Goal: Information Seeking & Learning: Learn about a topic

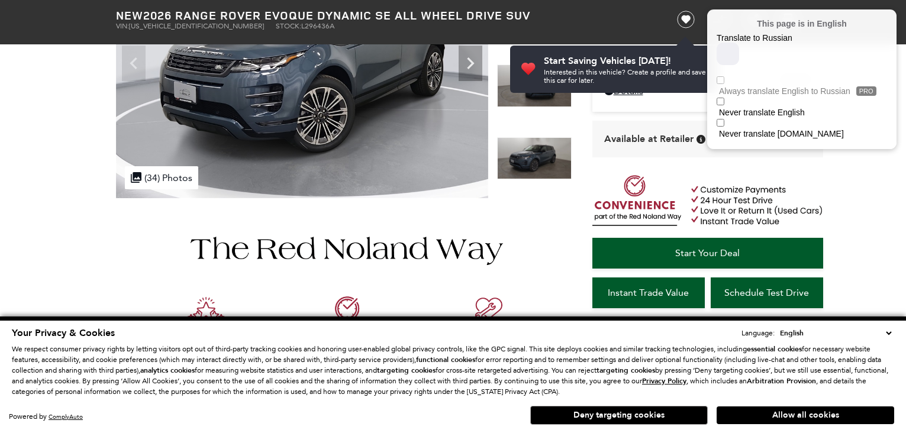
scroll to position [201, 0]
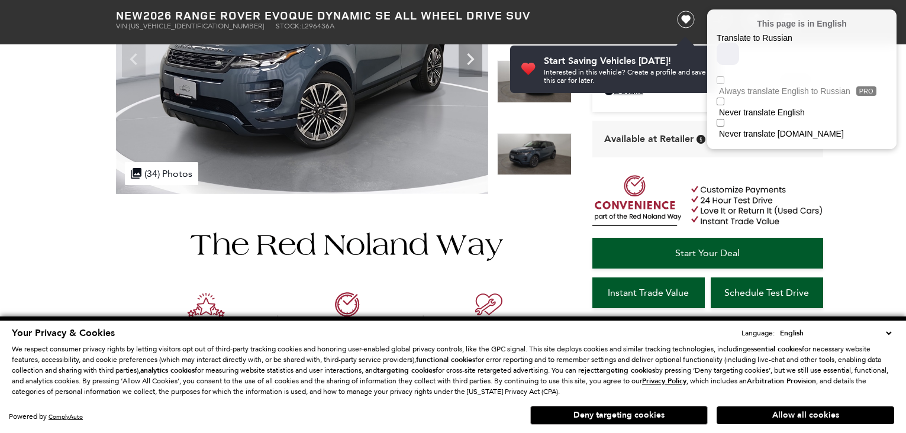
click at [888, 334] on select "English Spanish / Español English / [GEOGRAPHIC_DATA] Korean / 한국어 Vietnamese /…" at bounding box center [835, 333] width 117 height 12
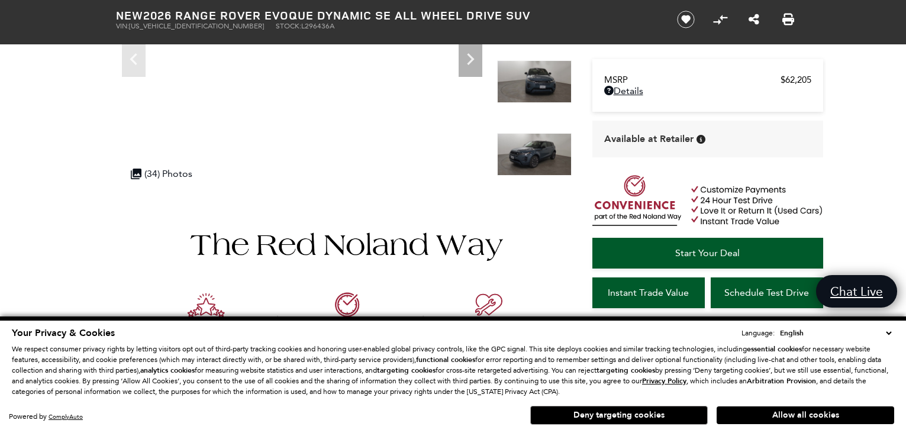
click at [889, 334] on select "English Spanish / Español English / [GEOGRAPHIC_DATA] Korean / 한국어 Vietnamese /…" at bounding box center [835, 333] width 117 height 12
click at [889, 335] on select "English Spanish / Español English / [GEOGRAPHIC_DATA] Korean / 한국어 Vietnamese /…" at bounding box center [835, 333] width 117 height 12
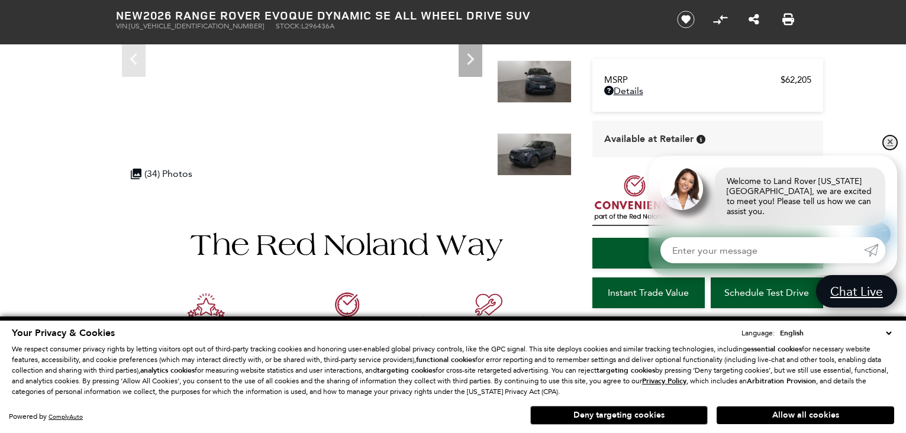
click at [890, 150] on link "✕" at bounding box center [890, 143] width 14 height 14
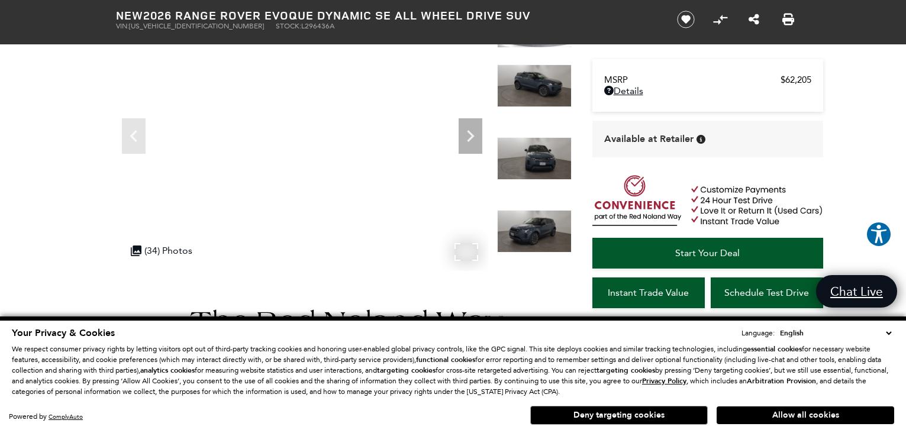
scroll to position [59, 0]
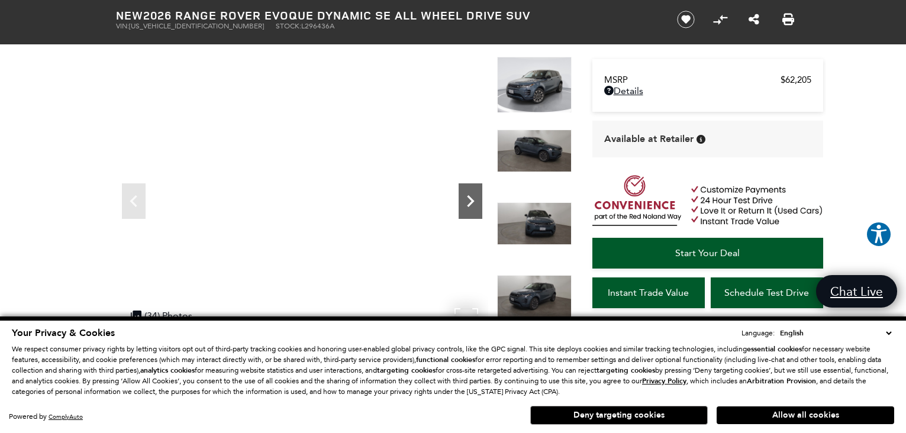
click at [474, 197] on icon "Next" at bounding box center [471, 201] width 24 height 24
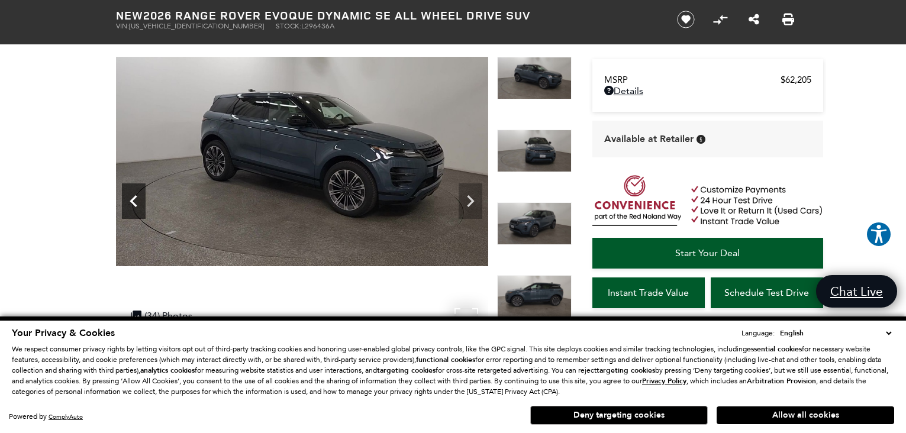
click at [138, 195] on icon "Previous" at bounding box center [134, 201] width 24 height 24
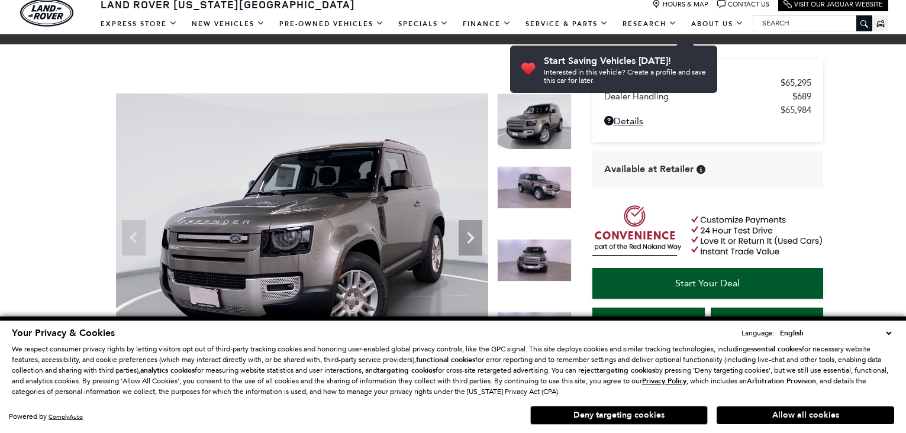
scroll to position [59, 0]
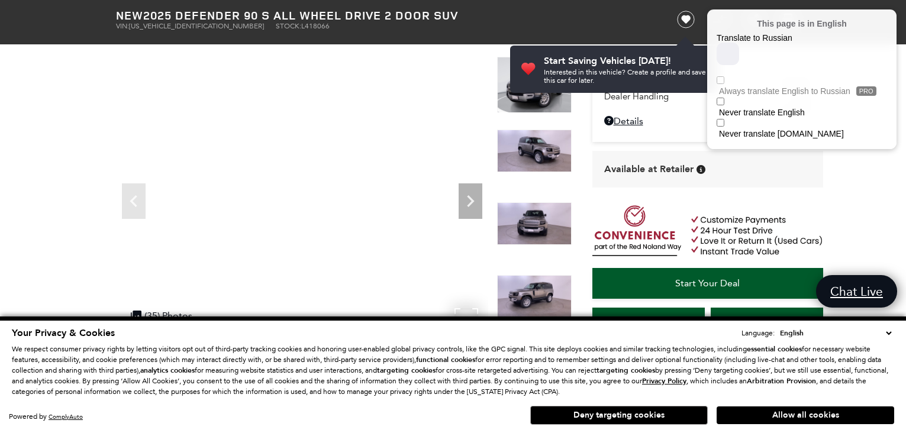
click at [886, 333] on select "English Spanish / Español English / [GEOGRAPHIC_DATA] Korean / 한국어 Vietnamese /…" at bounding box center [835, 333] width 117 height 12
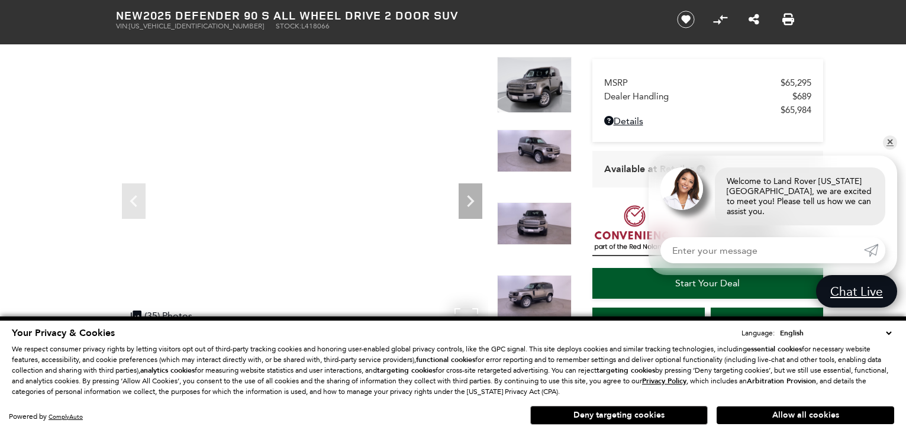
click at [891, 149] on link "✕" at bounding box center [890, 143] width 14 height 14
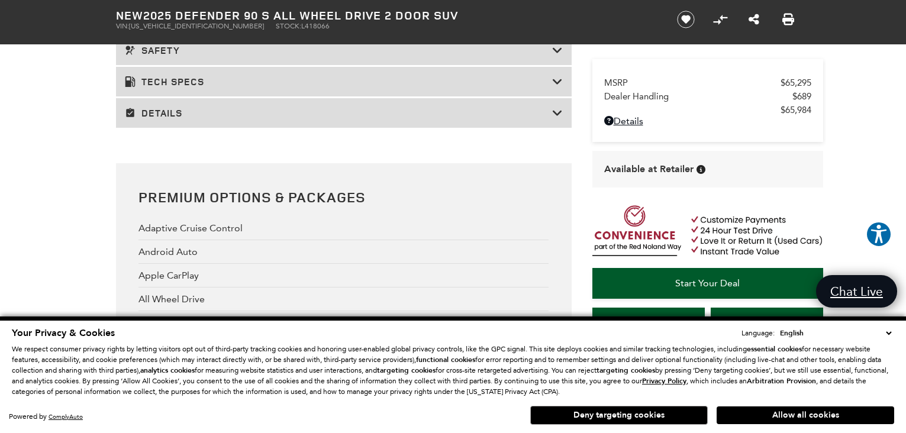
scroll to position [1894, 0]
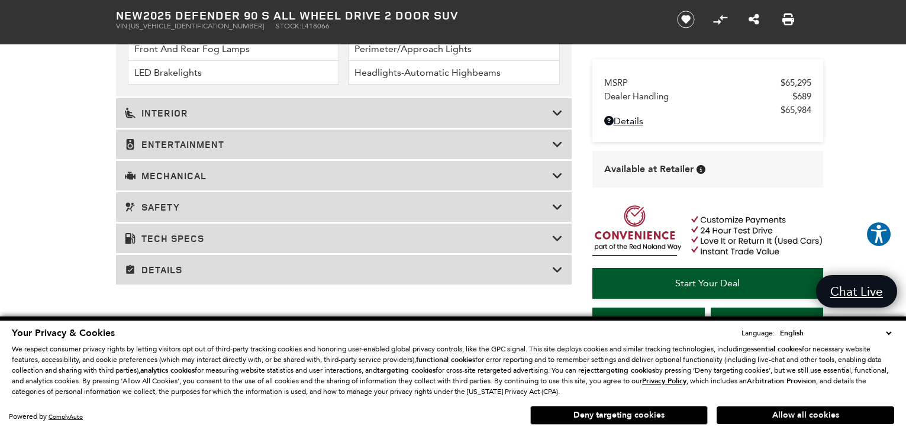
click at [553, 115] on icon at bounding box center [557, 113] width 11 height 12
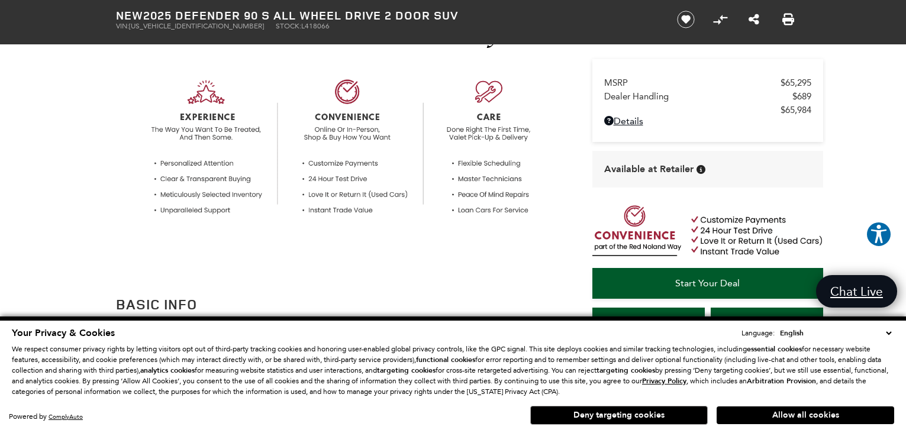
scroll to position [118, 0]
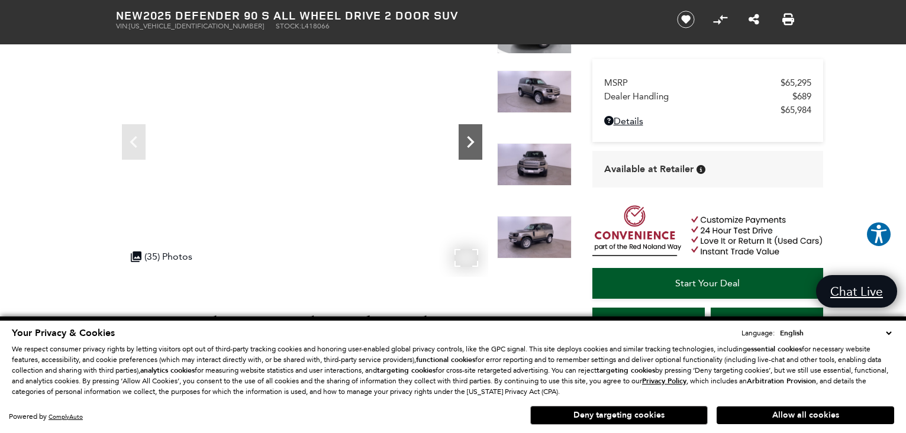
click at [478, 152] on icon "Next" at bounding box center [471, 142] width 24 height 24
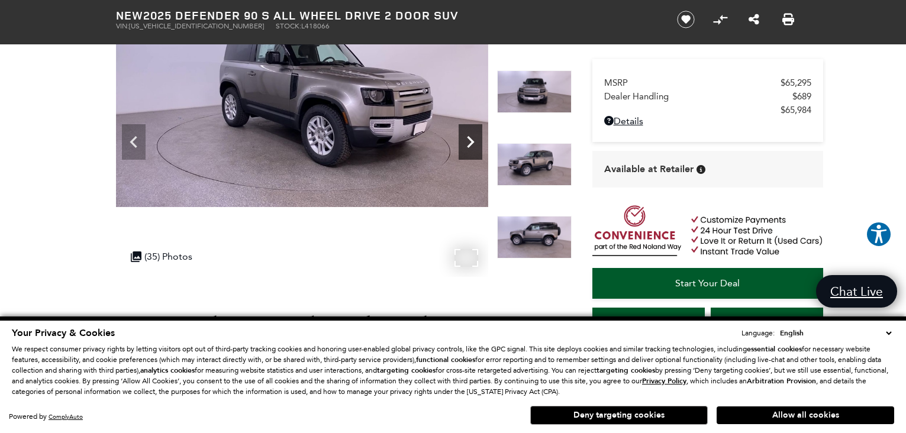
click at [478, 152] on icon "Next" at bounding box center [471, 142] width 24 height 24
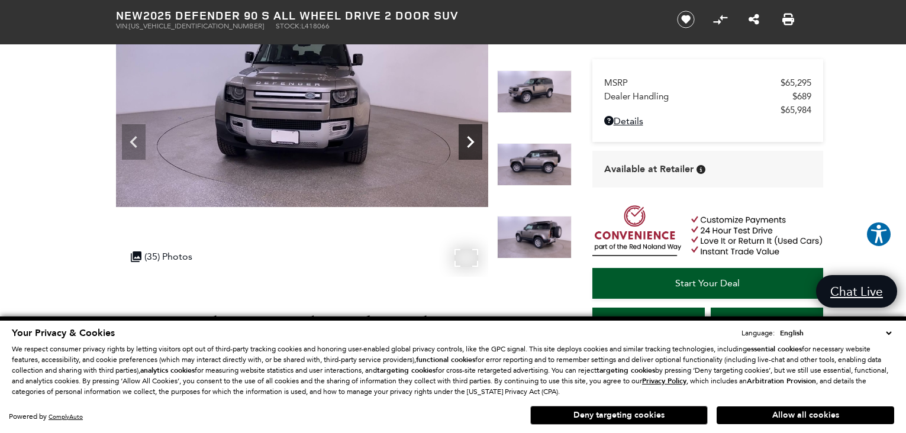
click at [478, 152] on icon "Next" at bounding box center [471, 142] width 24 height 24
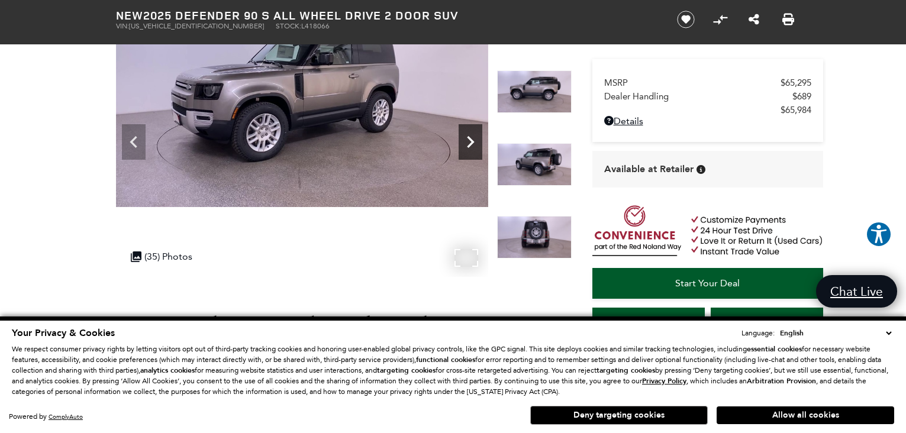
click at [478, 152] on icon "Next" at bounding box center [471, 142] width 24 height 24
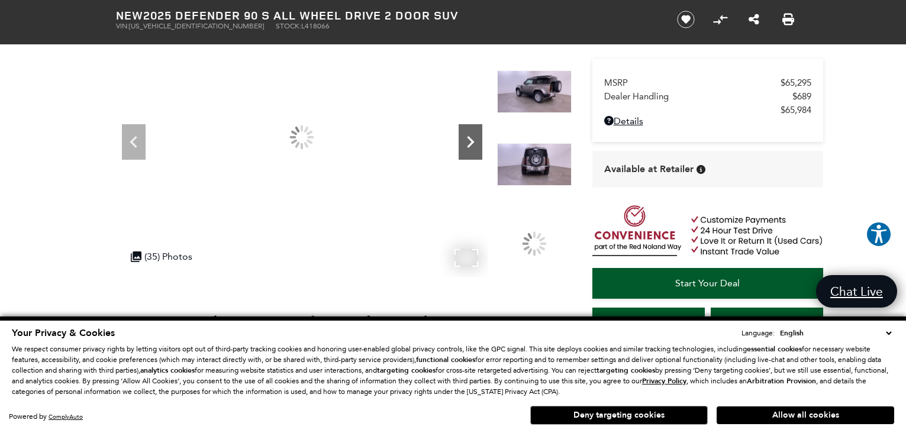
click at [478, 152] on icon "Next" at bounding box center [471, 142] width 24 height 24
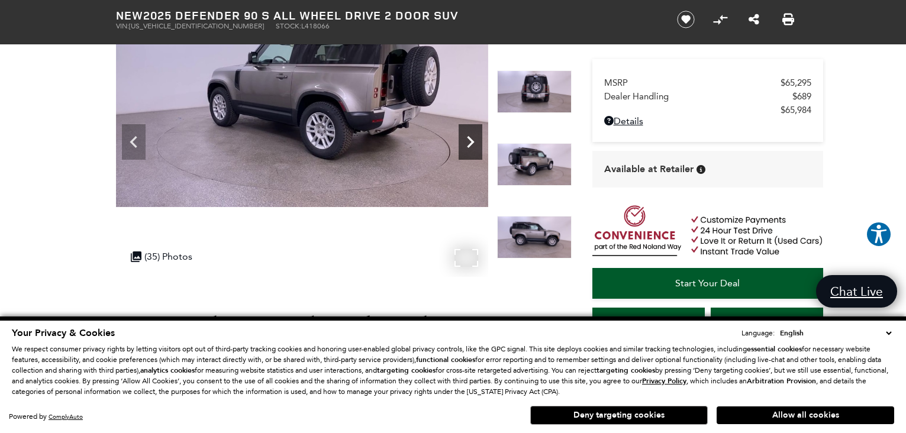
click at [478, 152] on icon "Next" at bounding box center [471, 142] width 24 height 24
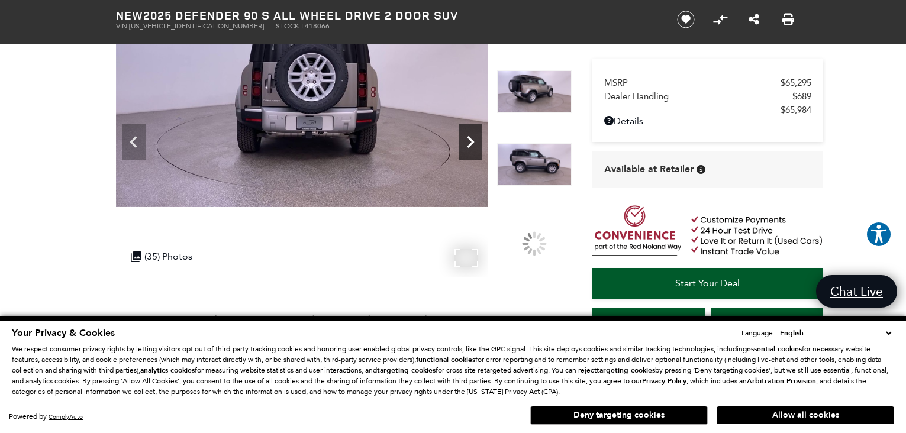
click at [478, 152] on icon "Next" at bounding box center [471, 142] width 24 height 24
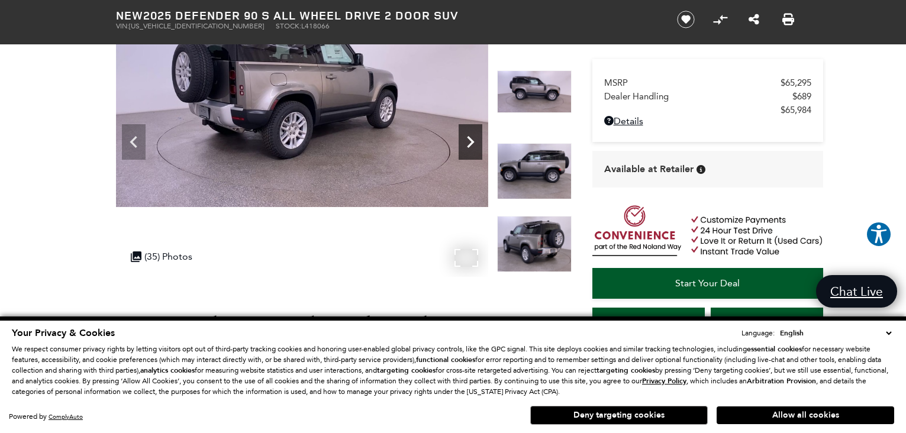
click at [478, 152] on icon "Next" at bounding box center [471, 142] width 24 height 24
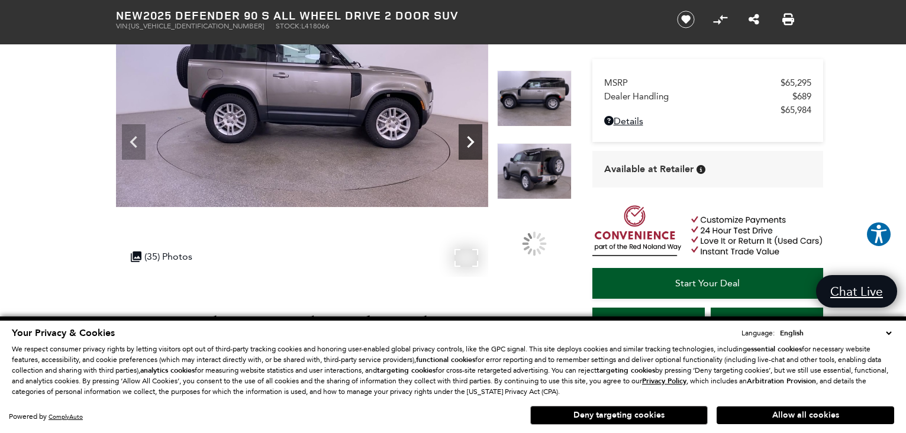
click at [478, 152] on icon "Next" at bounding box center [471, 142] width 24 height 24
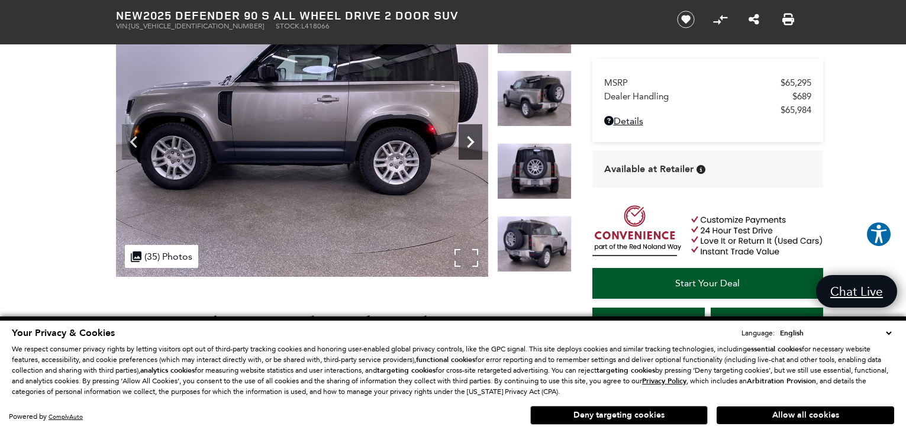
click at [478, 152] on icon "Next" at bounding box center [471, 142] width 24 height 24
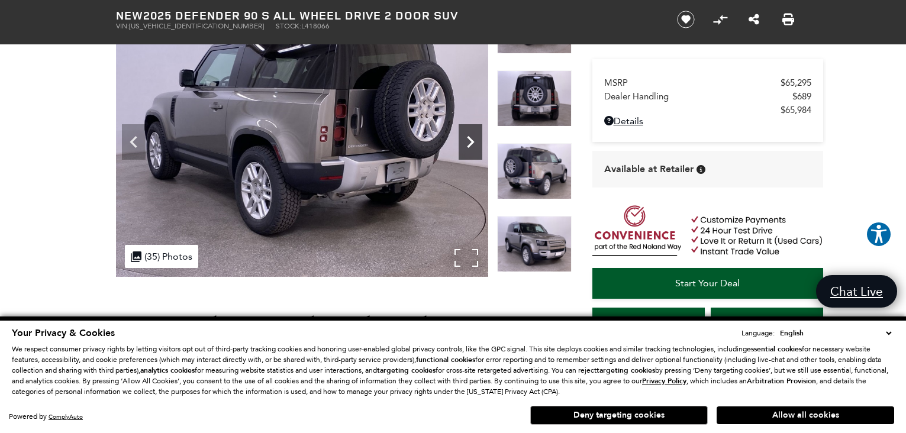
click at [478, 152] on icon "Next" at bounding box center [471, 142] width 24 height 24
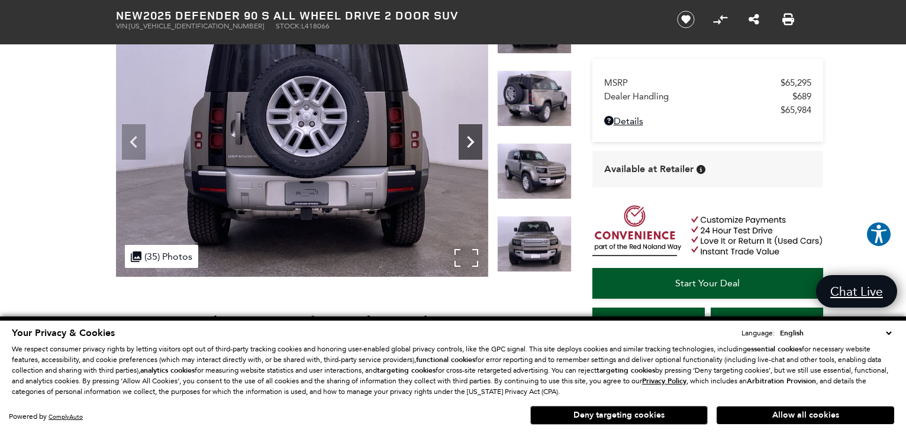
click at [478, 152] on icon "Next" at bounding box center [471, 142] width 24 height 24
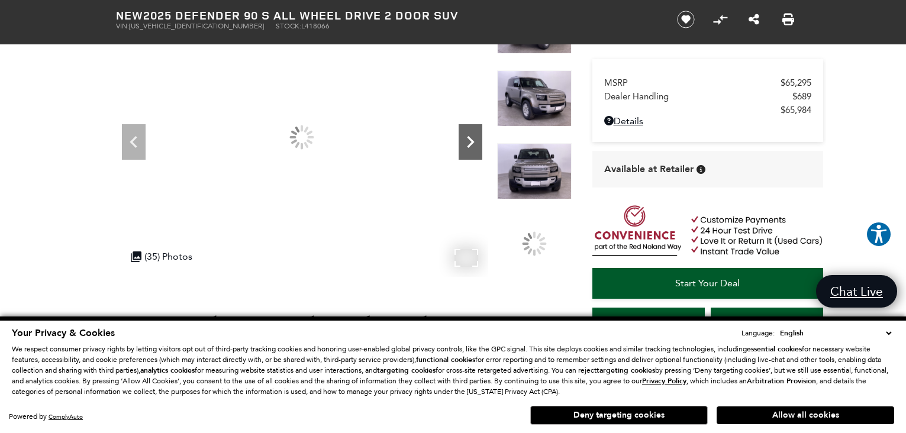
click at [478, 152] on icon "Next" at bounding box center [471, 142] width 24 height 24
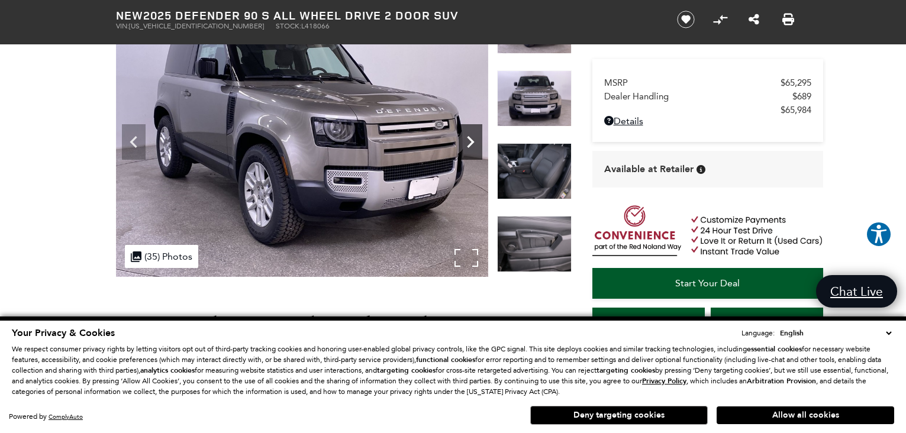
click at [478, 152] on icon "Next" at bounding box center [471, 142] width 24 height 24
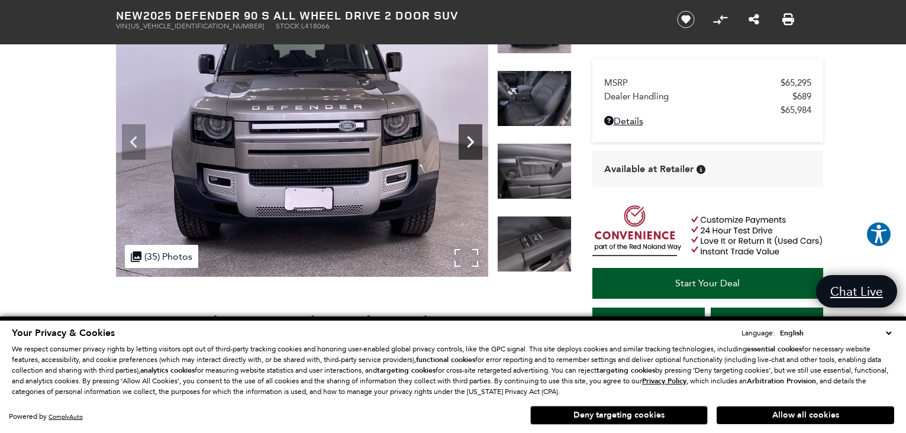
click at [478, 150] on icon "Next" at bounding box center [471, 142] width 24 height 24
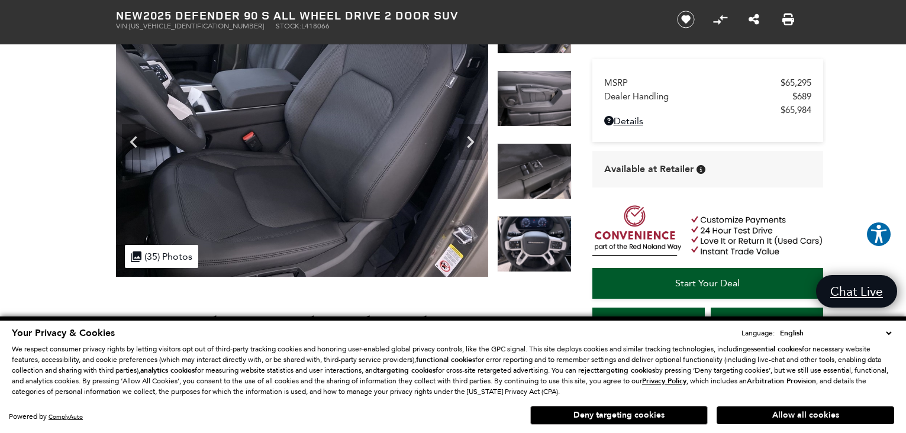
click at [375, 127] on img at bounding box center [302, 137] width 372 height 279
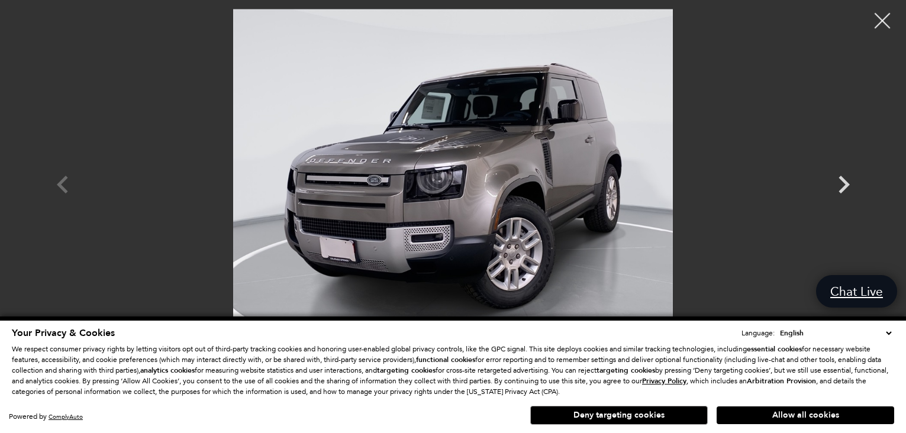
click at [876, 22] on div at bounding box center [882, 20] width 31 height 31
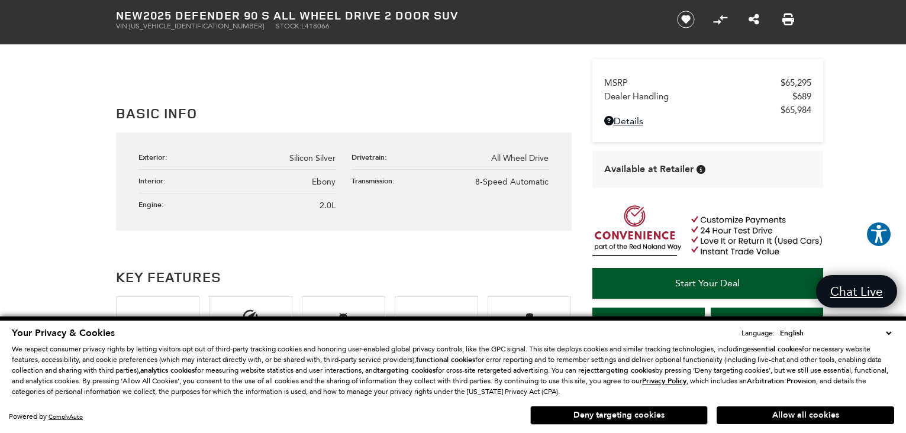
scroll to position [651, 0]
